Goal: Task Accomplishment & Management: Use online tool/utility

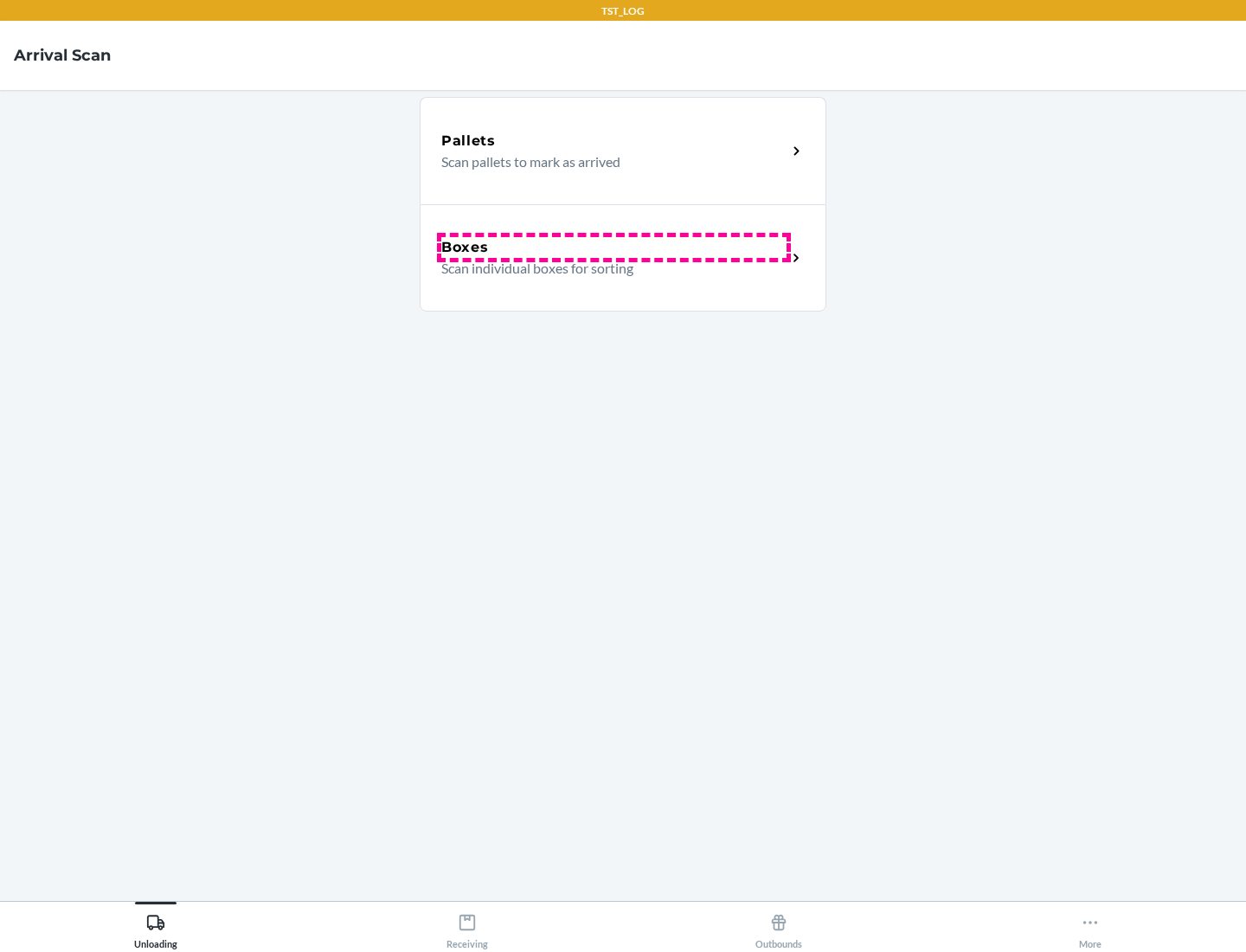
click at [613, 247] on div "Boxes" at bounding box center [614, 247] width 345 height 21
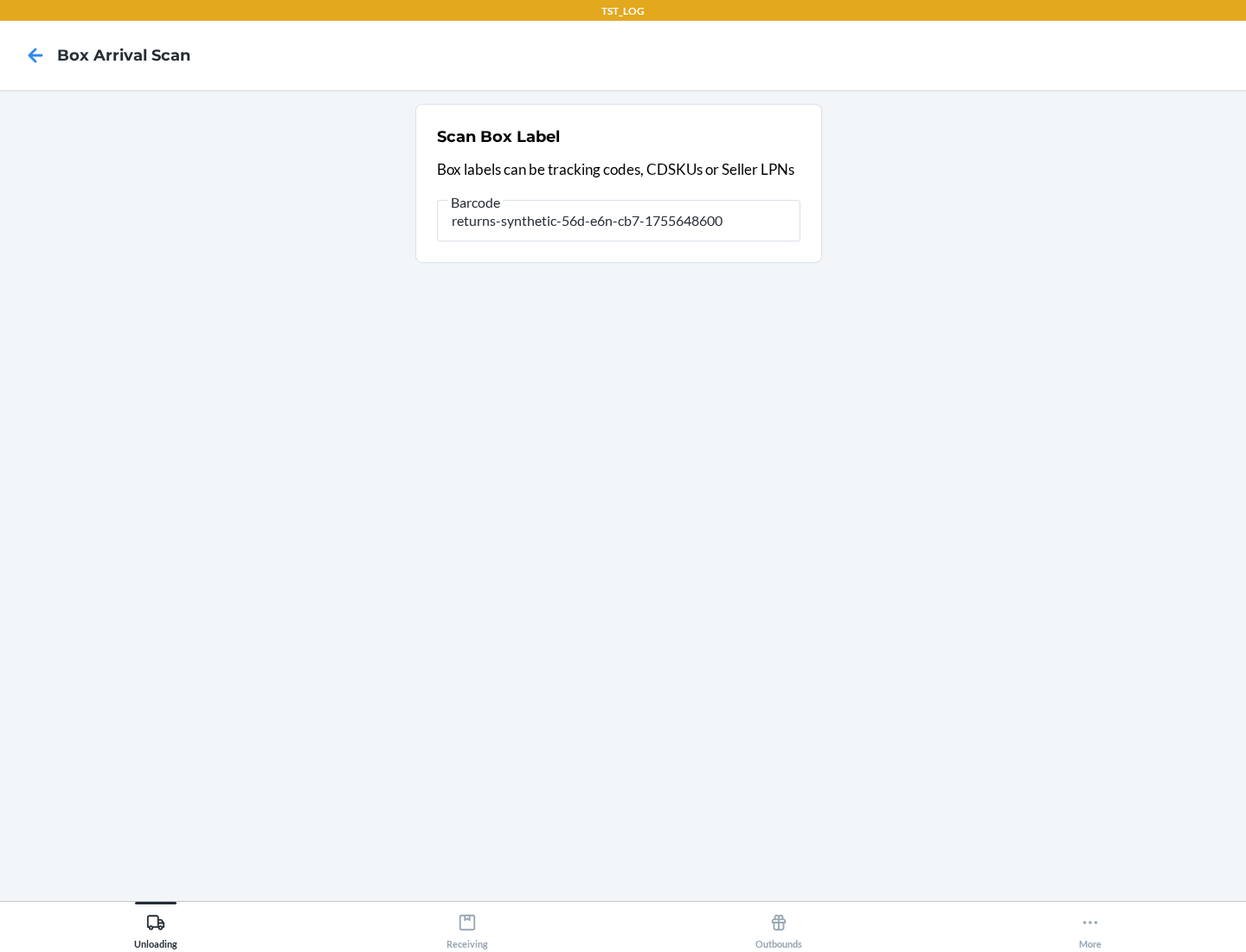
type input "returns-synthetic-56d-e6n-cb7-1755648600"
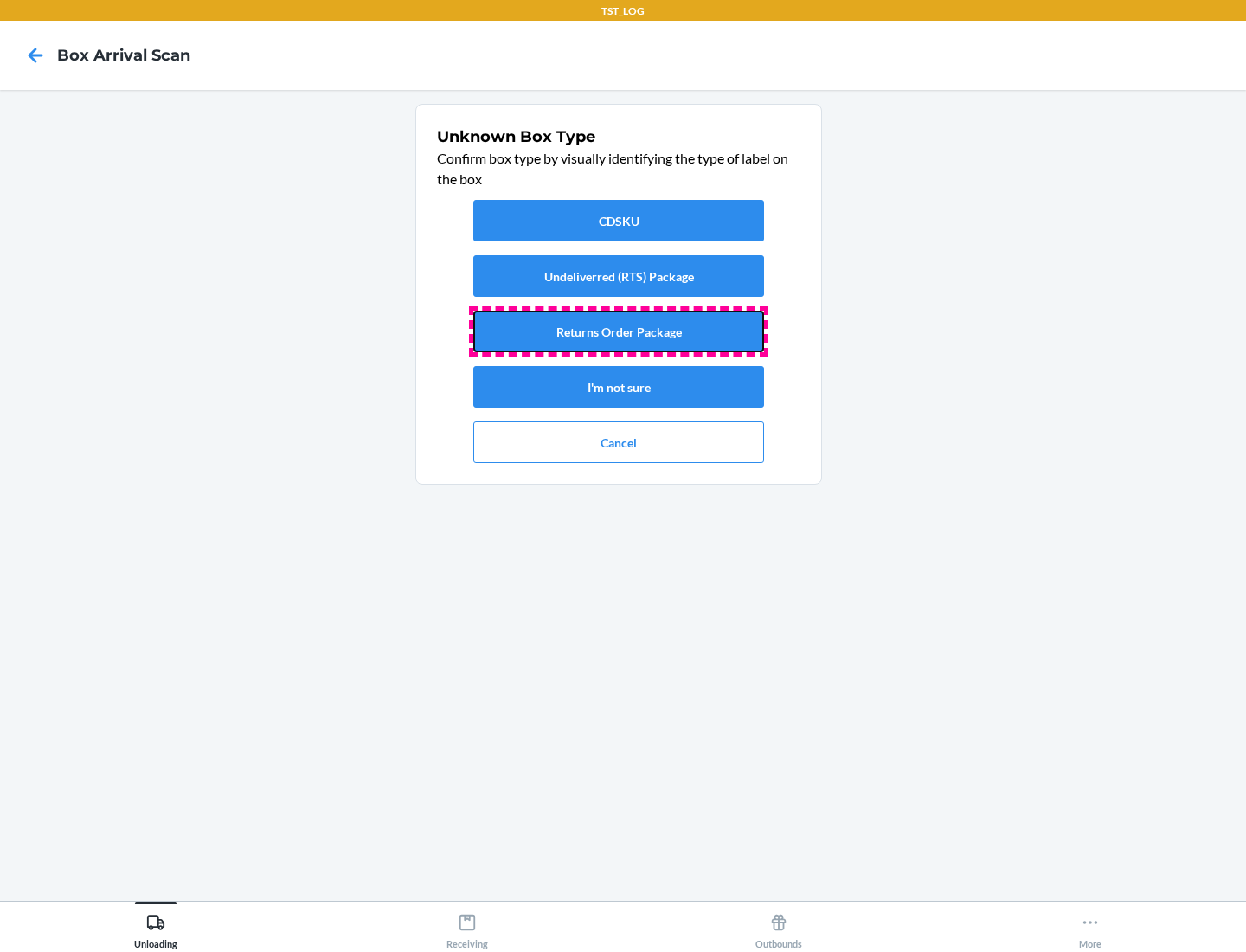
click at [618, 331] on button "Returns Order Package" at bounding box center [619, 332] width 291 height 42
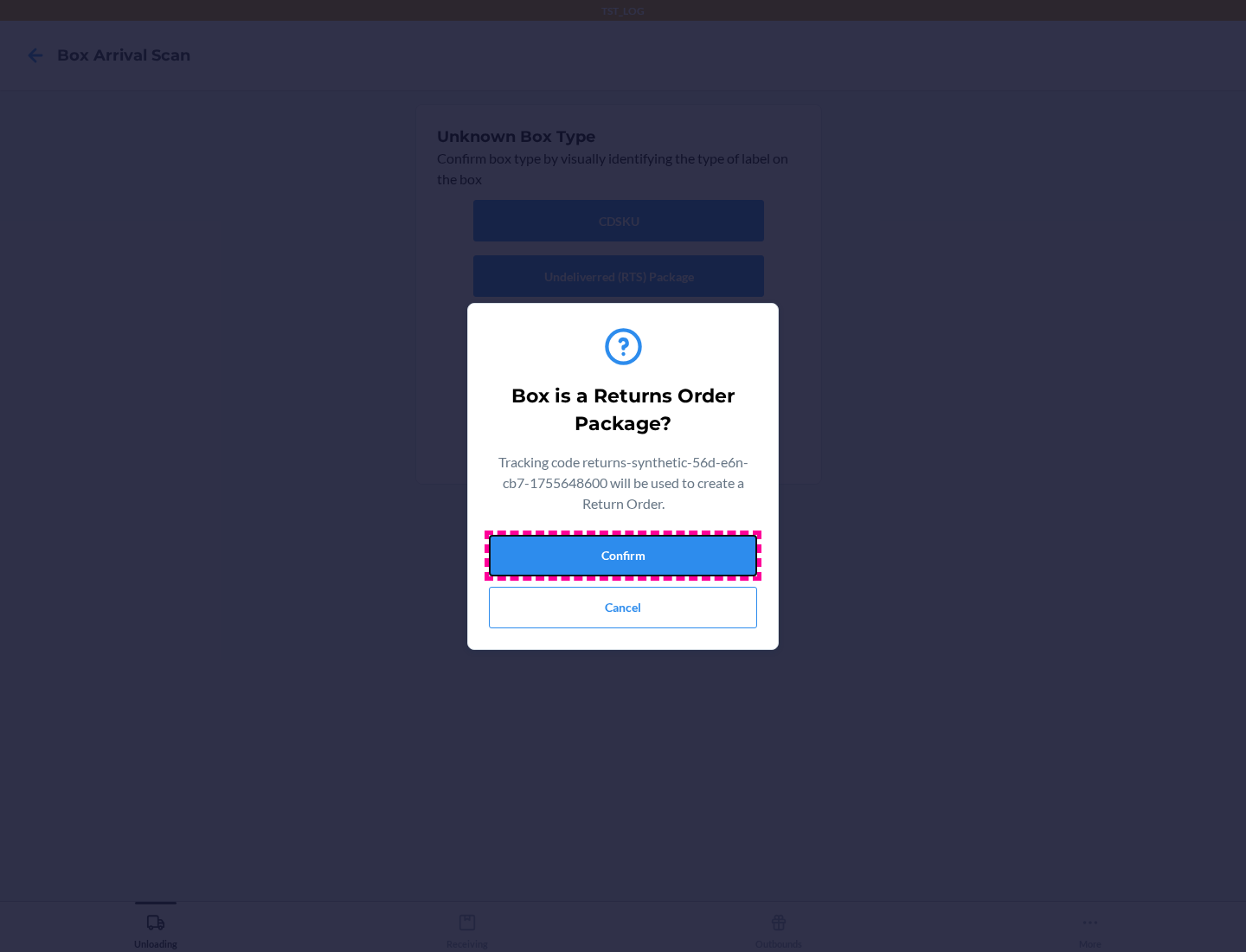
click at [623, 554] on button "Confirm" at bounding box center [622, 555] width 268 height 42
